Goal: Navigation & Orientation: Find specific page/section

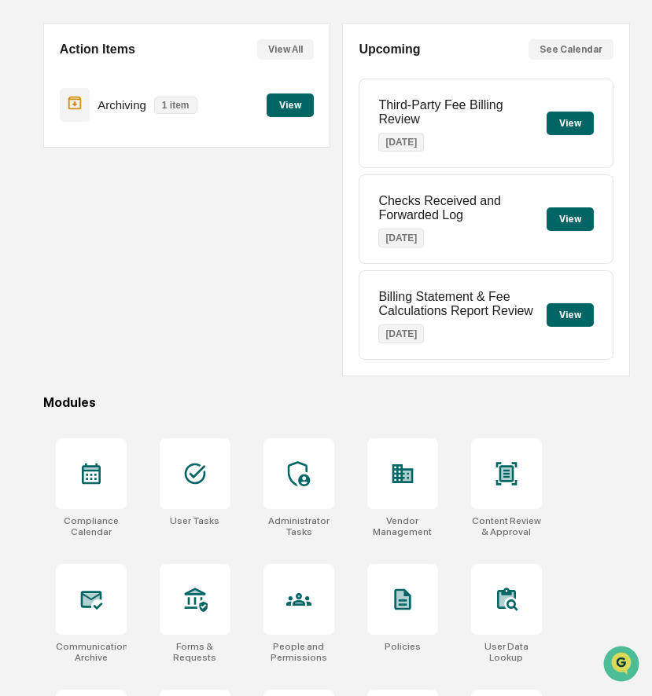
scroll to position [132, 0]
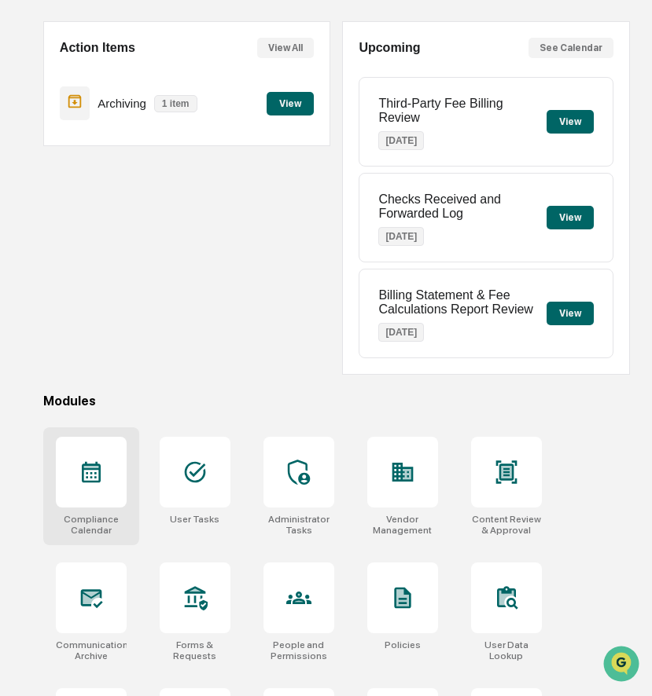
click at [98, 471] on icon at bounding box center [91, 472] width 19 height 21
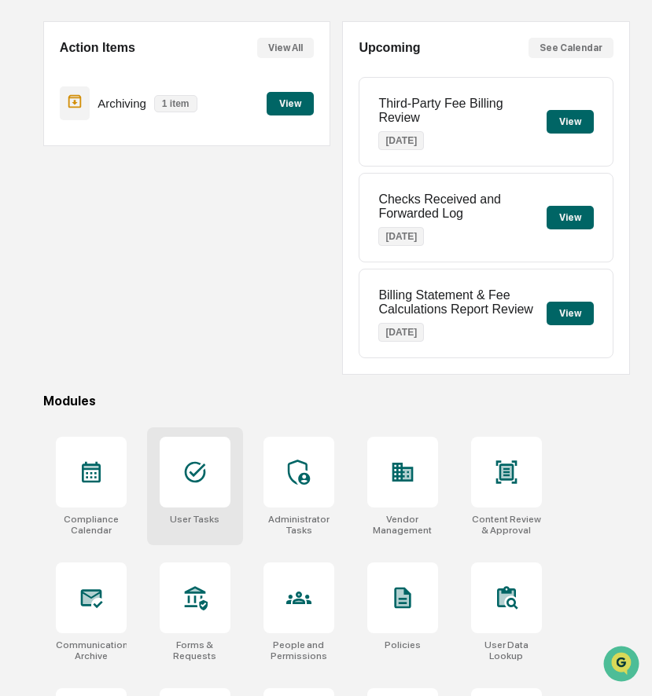
click at [183, 467] on icon at bounding box center [194, 472] width 25 height 25
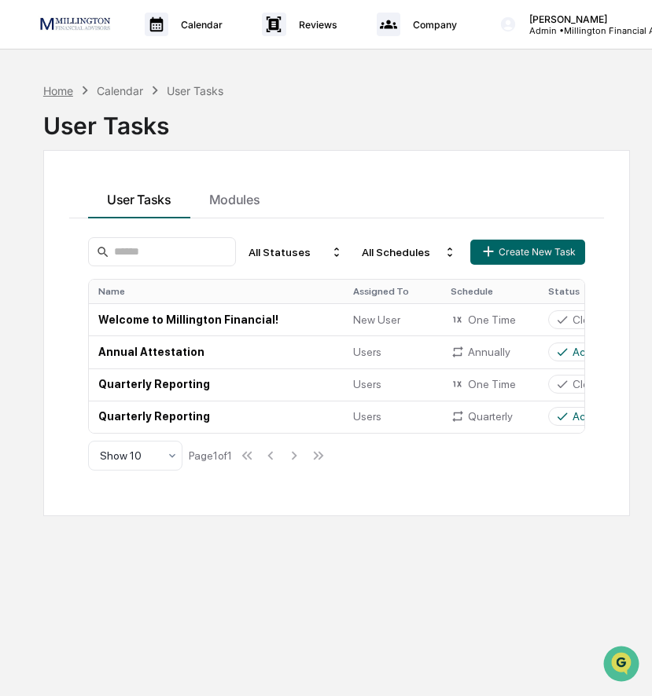
click at [55, 92] on div "Home" at bounding box center [58, 90] width 30 height 13
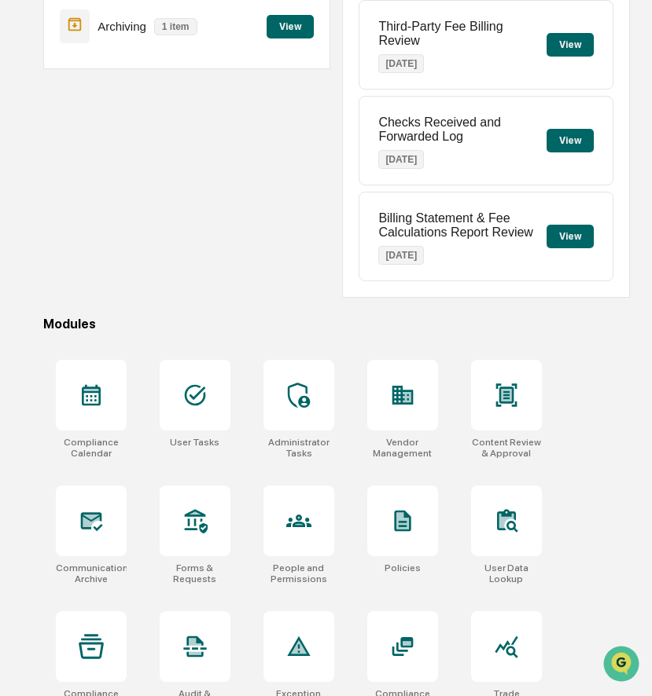
scroll to position [214, 0]
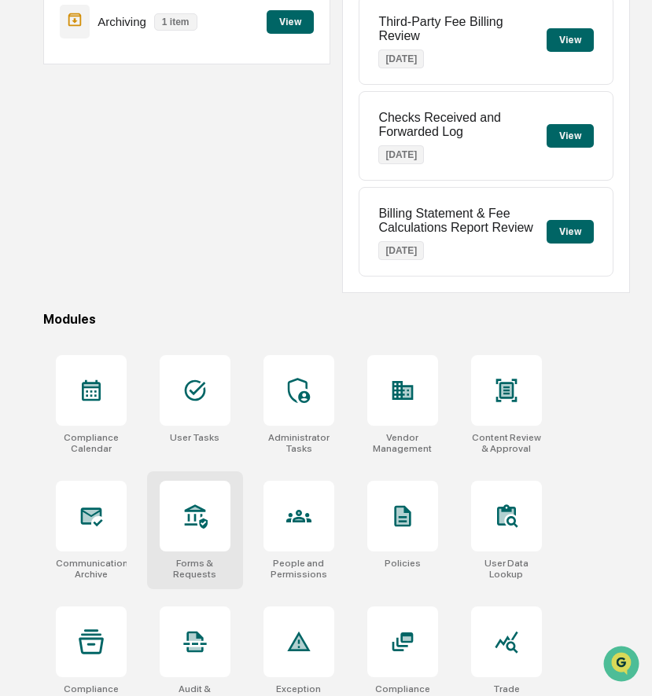
click at [218, 522] on div at bounding box center [195, 516] width 71 height 71
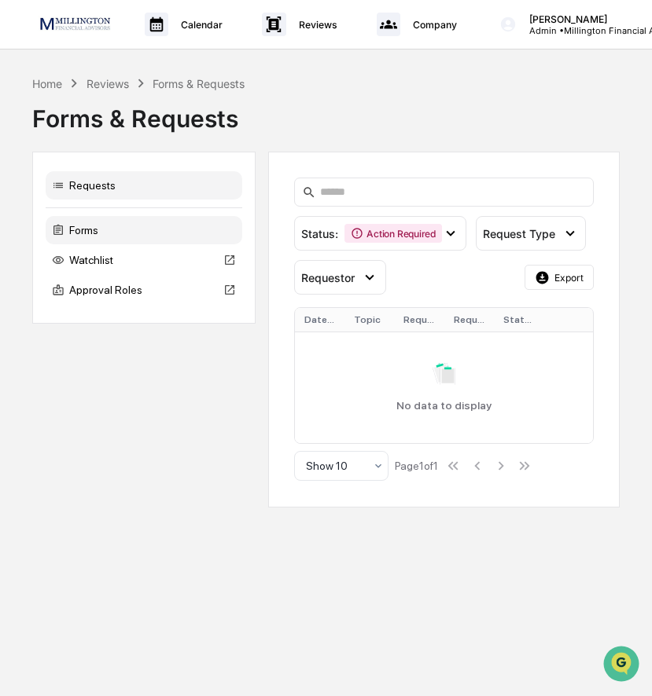
click at [154, 230] on div "Forms" at bounding box center [144, 230] width 196 height 28
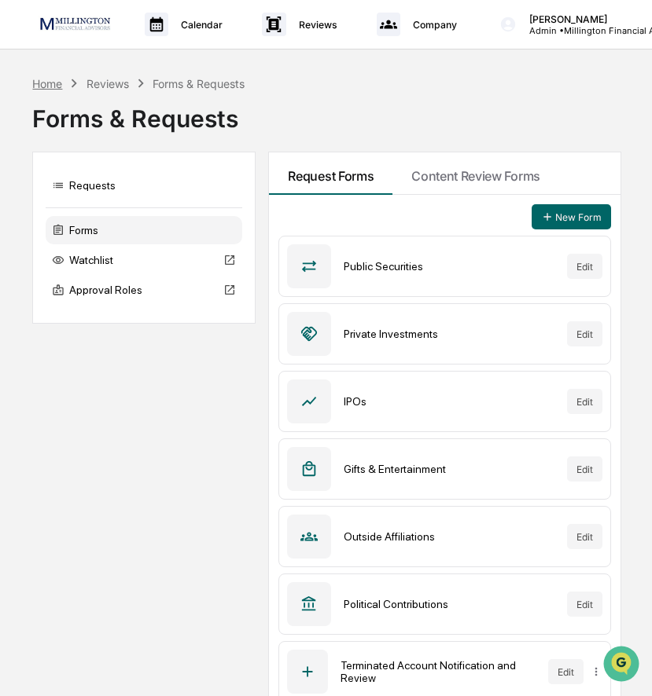
click at [53, 85] on div "Home" at bounding box center [47, 83] width 30 height 13
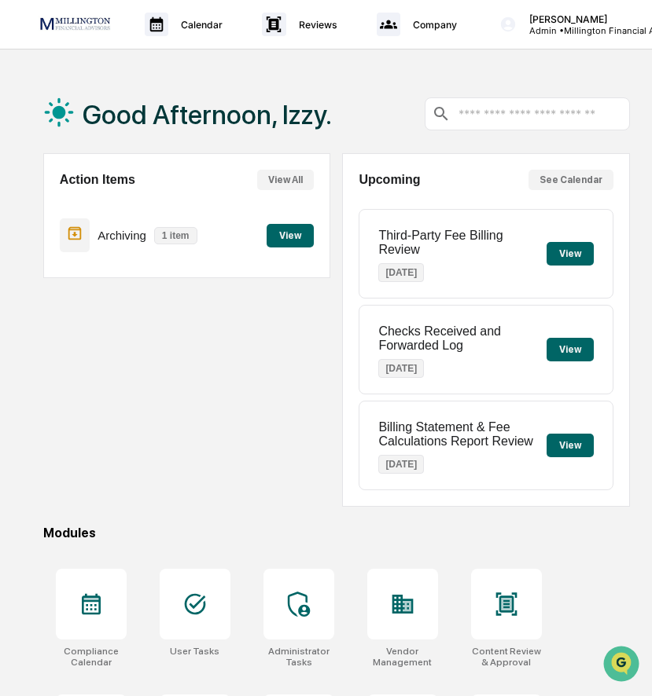
scroll to position [361, 0]
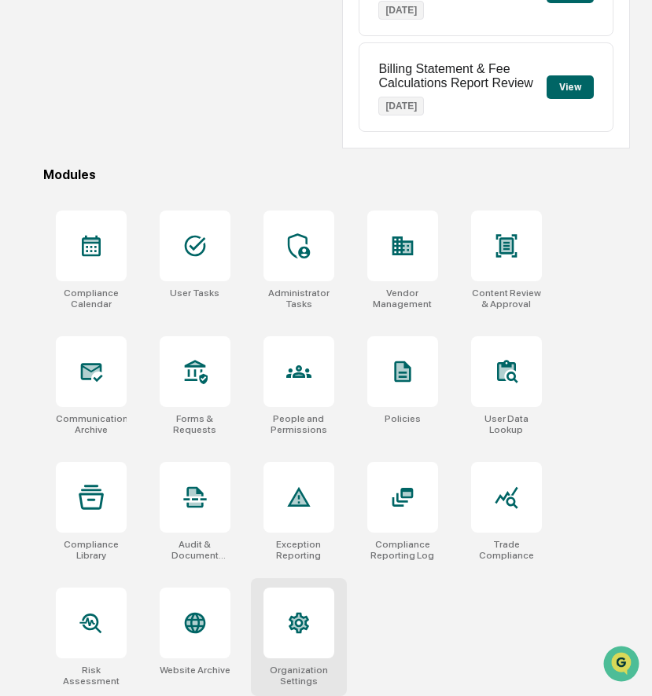
click at [299, 635] on icon at bounding box center [298, 623] width 25 height 25
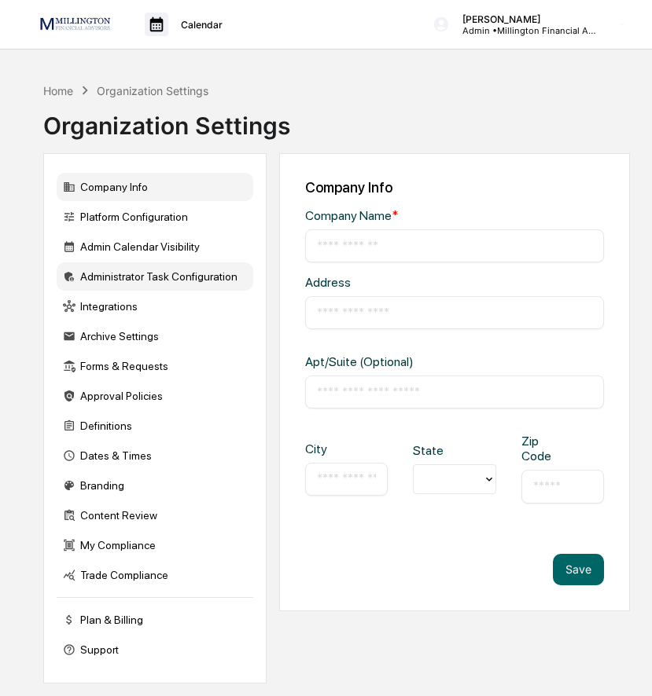
type input "**********"
type input "*****"
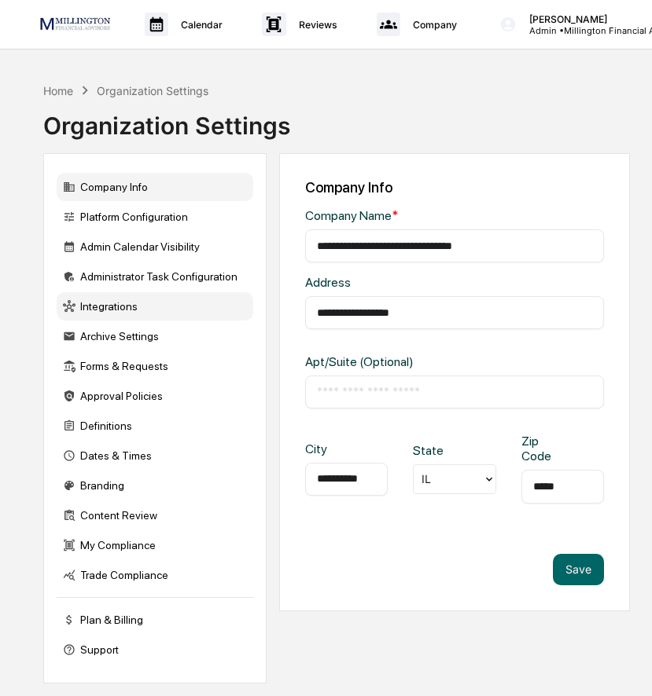
click at [115, 311] on div "Integrations" at bounding box center [155, 306] width 196 height 28
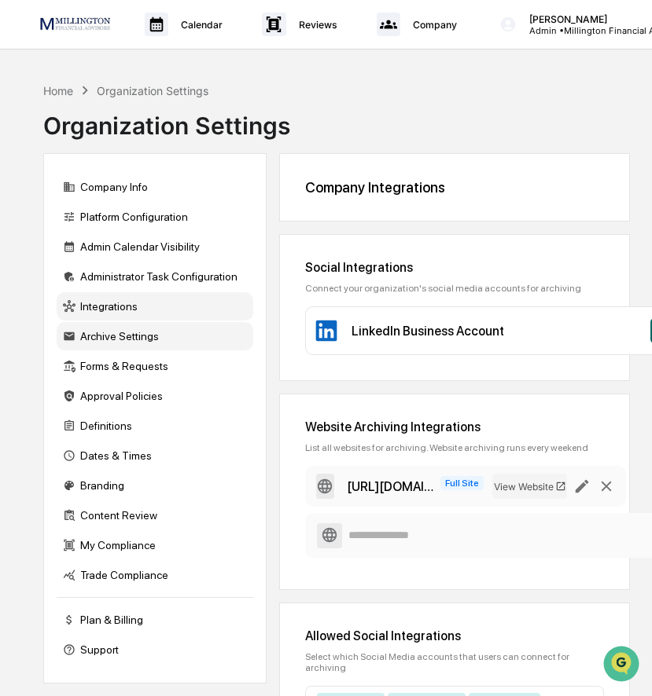
click at [128, 335] on div "Archive Settings" at bounding box center [155, 336] width 196 height 28
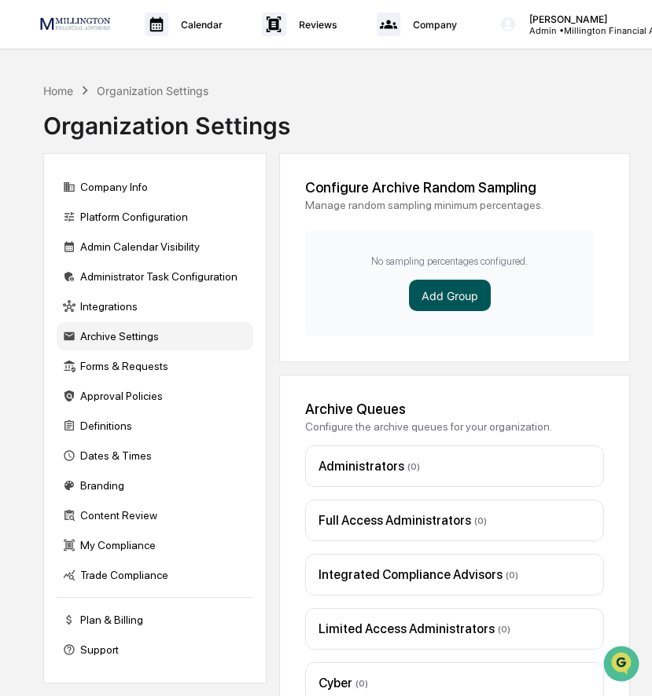
click at [429, 306] on button "Add Group" at bounding box center [450, 295] width 82 height 31
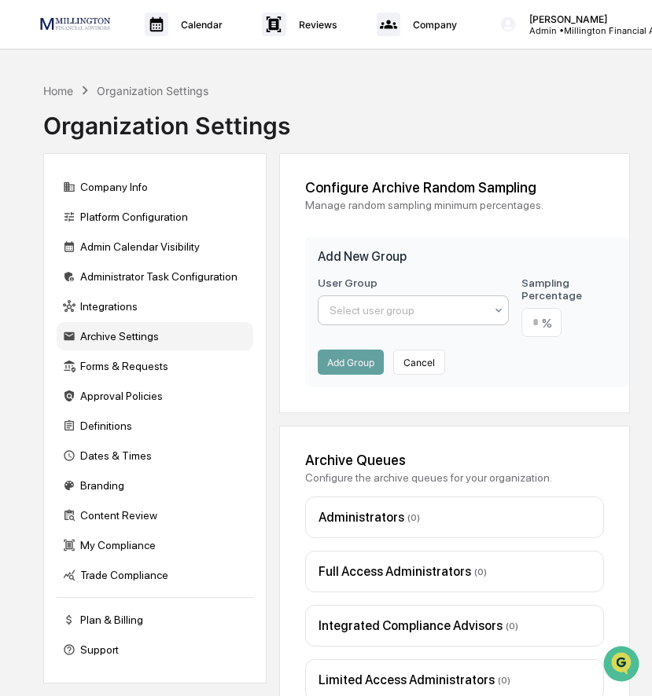
click at [410, 307] on div at bounding box center [406, 311] width 155 height 16
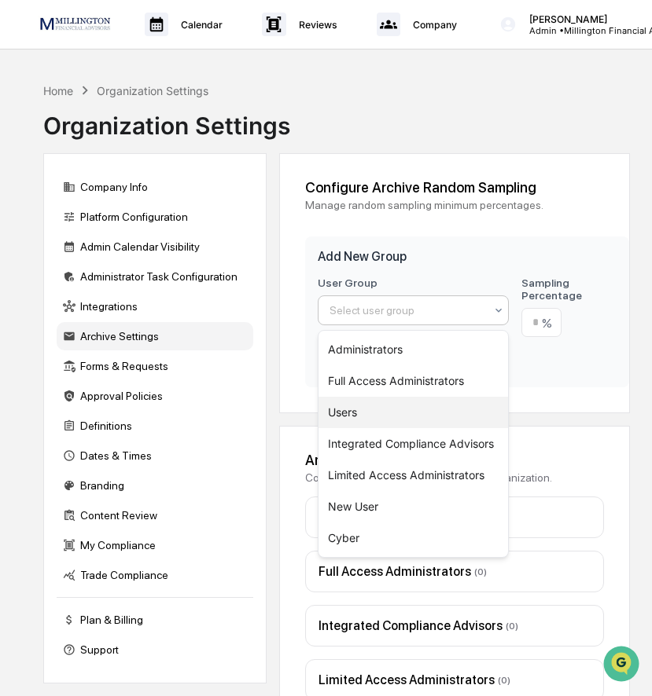
click at [378, 414] on div "Users" at bounding box center [412, 412] width 189 height 31
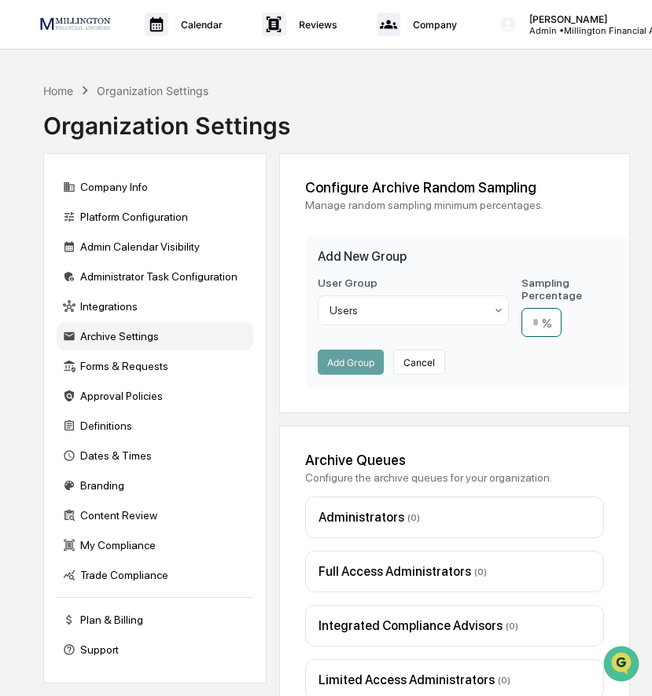
click at [541, 321] on input "number" at bounding box center [541, 322] width 40 height 29
type input "**"
click at [362, 365] on button "Add Group" at bounding box center [351, 362] width 66 height 25
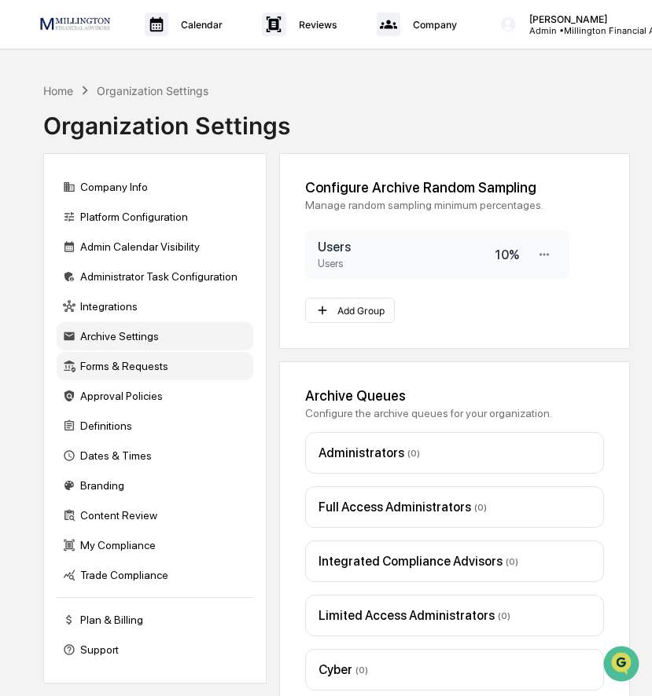
click at [167, 371] on div "Forms & Requests" at bounding box center [155, 366] width 196 height 28
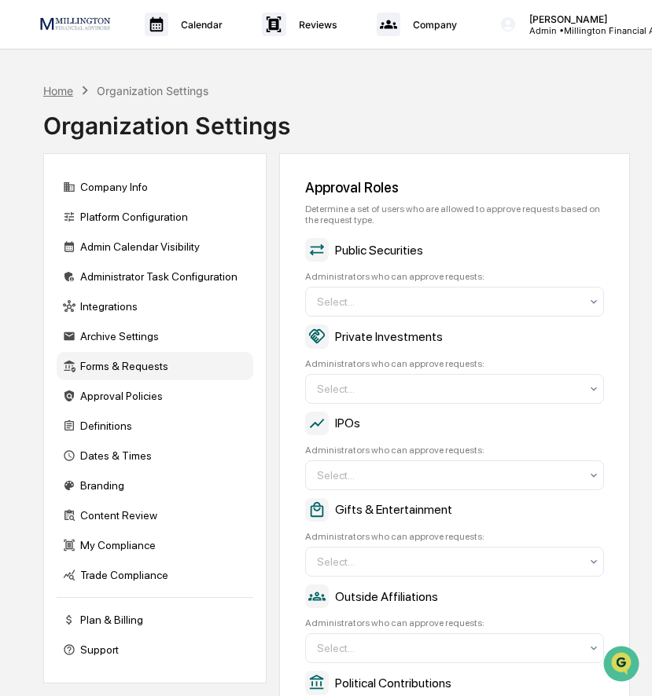
click at [63, 91] on div "Home" at bounding box center [58, 90] width 30 height 13
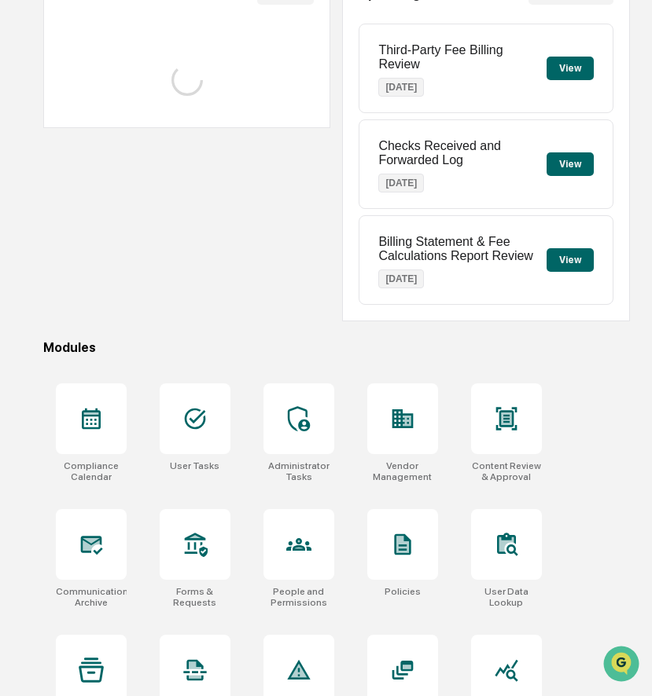
scroll to position [192, 0]
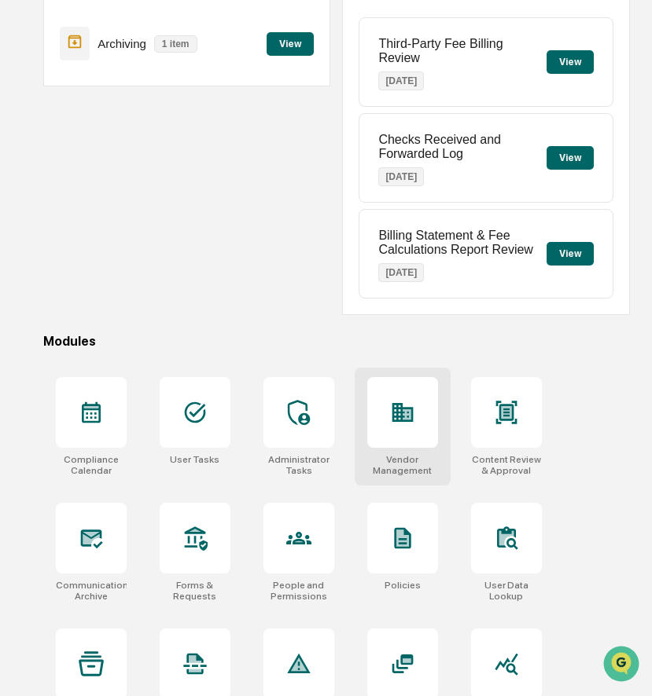
click at [421, 417] on div at bounding box center [402, 412] width 71 height 71
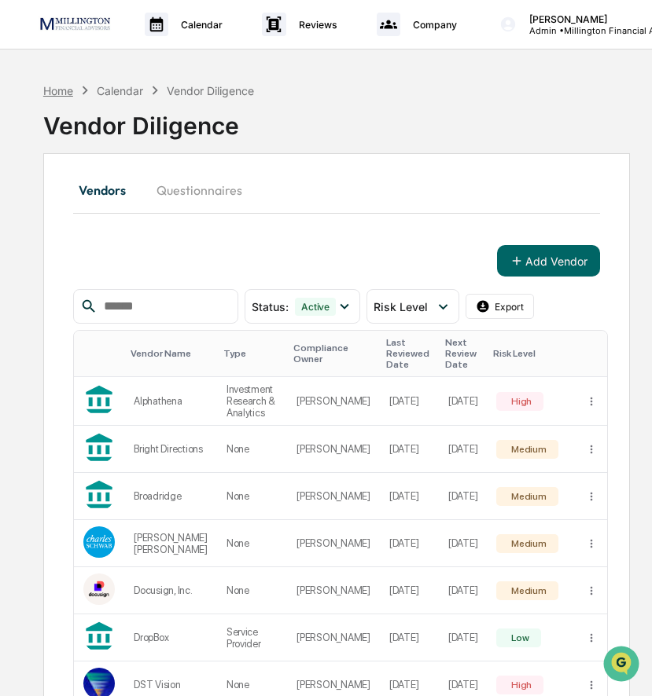
click at [60, 86] on div "Home" at bounding box center [58, 90] width 30 height 13
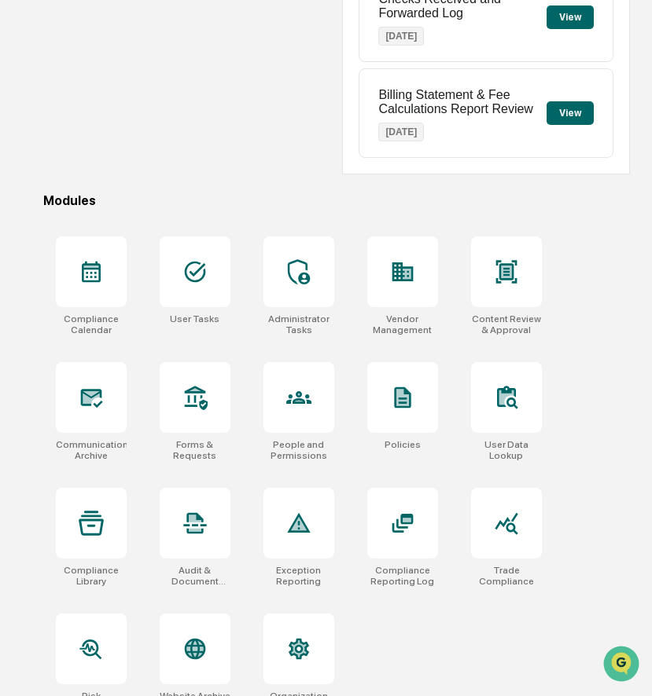
scroll to position [361, 0]
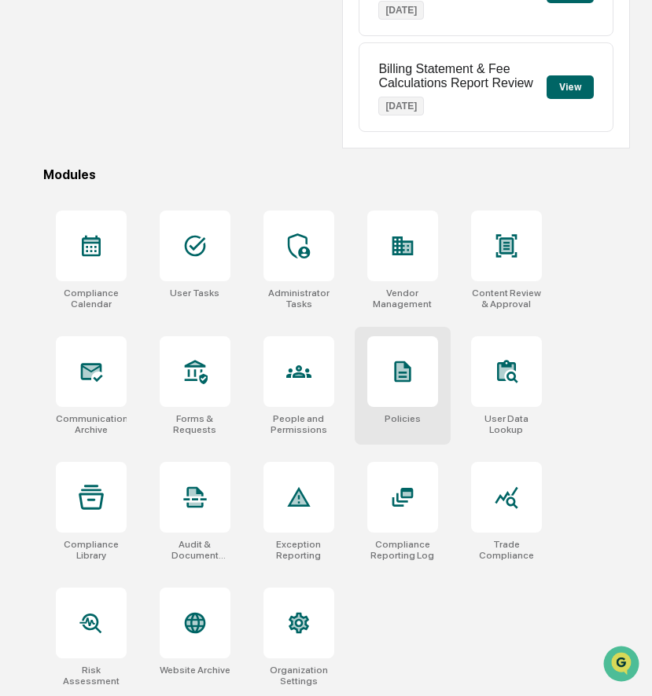
click at [405, 385] on div at bounding box center [402, 371] width 71 height 71
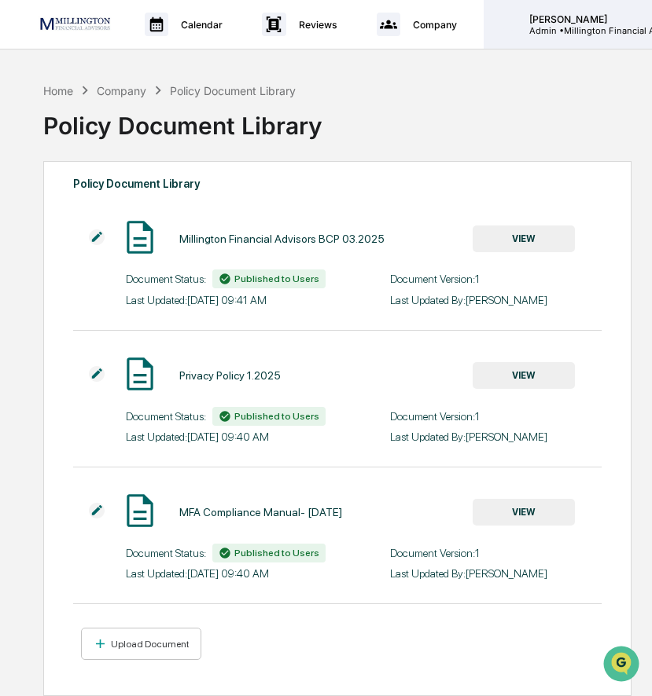
click at [590, 25] on p "Admin • Millington Financial Advisors, LLC" at bounding box center [589, 30] width 146 height 11
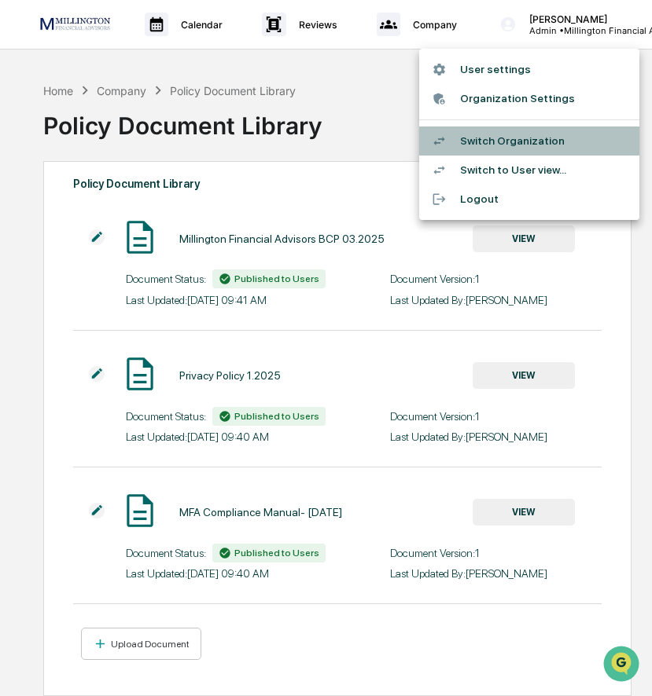
click at [512, 143] on li "Switch Organization" at bounding box center [529, 141] width 220 height 29
